Goal: Find specific page/section: Find specific page/section

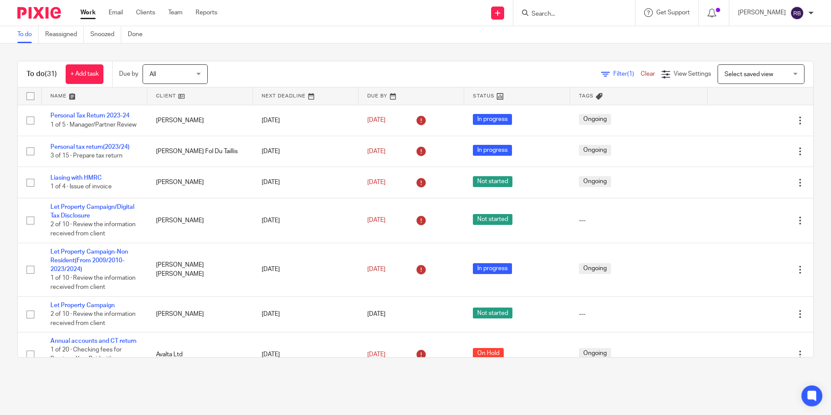
scroll to position [261, 0]
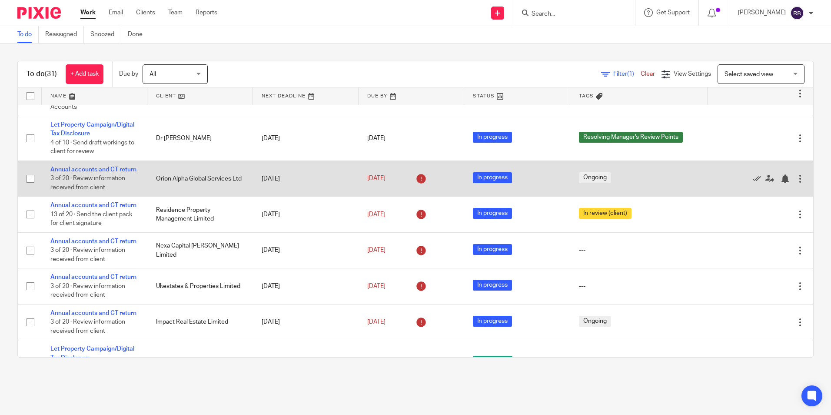
click at [105, 173] on link "Annual accounts and CT return" at bounding box center [93, 170] width 86 height 6
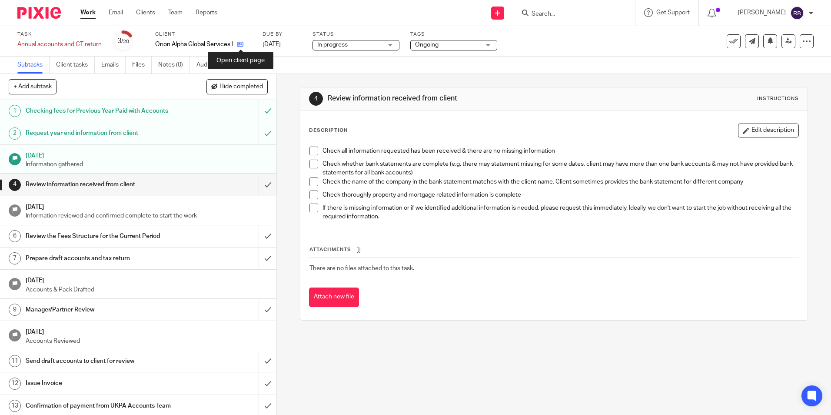
click at [243, 44] on icon at bounding box center [240, 44] width 7 height 7
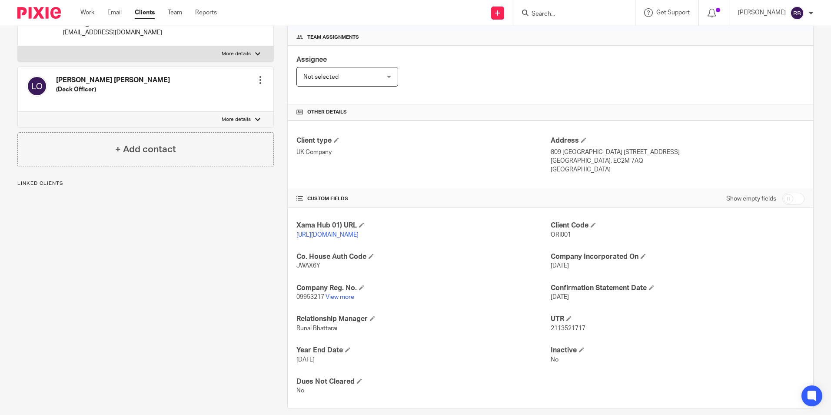
scroll to position [130, 0]
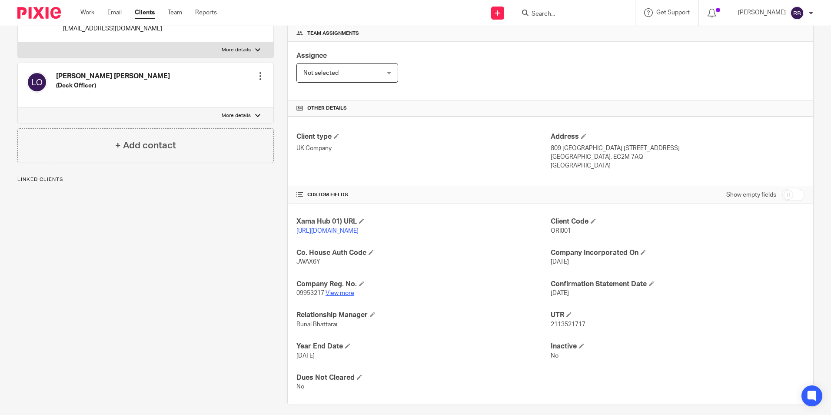
click at [326, 296] on link "View more" at bounding box center [340, 293] width 29 height 6
